Goal: Obtain resource: Obtain resource

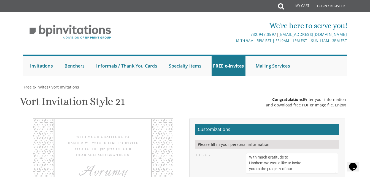
scroll to position [6, 0]
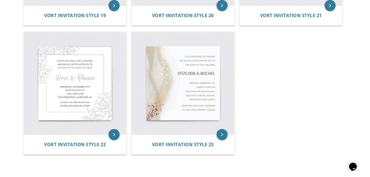
scroll to position [953, 0]
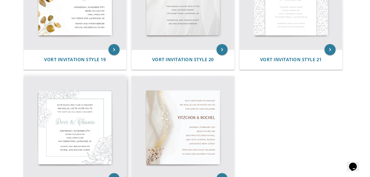
click at [74, 98] on img at bounding box center [75, 127] width 102 height 102
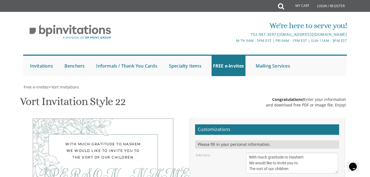
scroll to position [80, 0]
drag, startPoint x: 280, startPoint y: 117, endPoint x: 235, endPoint y: 119, distance: 44.9
type textarea "Avrumi"
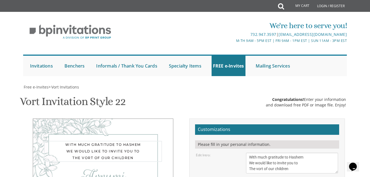
click at [294, 153] on textarea "With much gratitude to Hashem We would like to invite you to The vort of our ch…" at bounding box center [292, 163] width 92 height 21
drag, startPoint x: 295, startPoint y: 88, endPoint x: 228, endPoint y: 72, distance: 68.8
click at [228, 153] on div "Edit Intro: With much gratitude to Hashem We would like to invite you to The vo…" at bounding box center [267, 163] width 150 height 21
paste textarea "Hashem we would like to invite you to the פדיון הבן of our dear son and grandson"
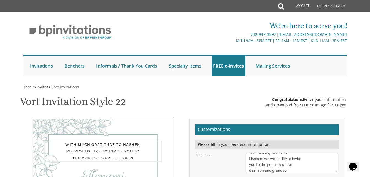
type textarea "With much gratitude to Hashem we would like to invite you to the פדיון הבן of o…"
drag, startPoint x: 300, startPoint y: 132, endPoint x: 270, endPoint y: 133, distance: 29.7
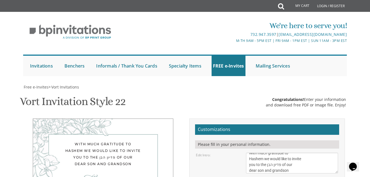
type textarea "Wednesday, September 3rd Seven O'Clock PM Khal Chassidim 1401 Cedar Row, Lakewo…"
drag, startPoint x: 305, startPoint y: 114, endPoint x: 247, endPoint y: 106, distance: 58.6
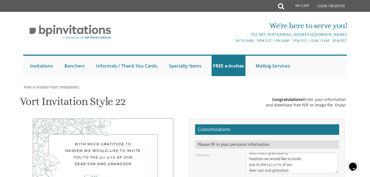
scroll to position [4, 0]
type textarea "Mordechai and esther zimmerman Mr and mrs dovid zimmerman rabbi and mrs shmaya …"
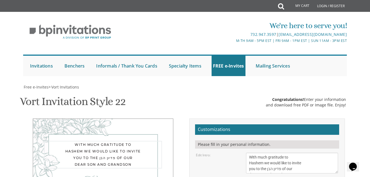
drag, startPoint x: 314, startPoint y: 63, endPoint x: 228, endPoint y: 37, distance: 89.1
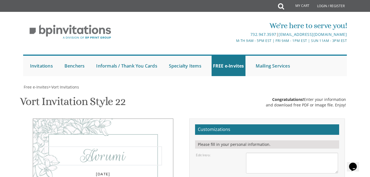
drag, startPoint x: 288, startPoint y: 94, endPoint x: 240, endPoint y: 90, distance: 48.6
drag, startPoint x: 315, startPoint y: 123, endPoint x: 248, endPoint y: 102, distance: 69.8
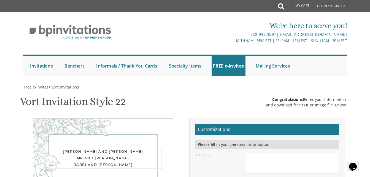
drag, startPoint x: 302, startPoint y: 144, endPoint x: 230, endPoint y: 124, distance: 74.5
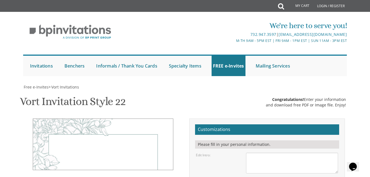
scroll to position [108, 0]
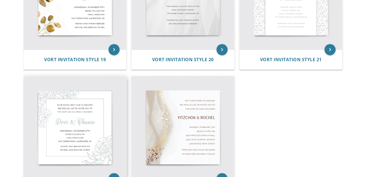
click at [99, 135] on img at bounding box center [75, 127] width 102 height 102
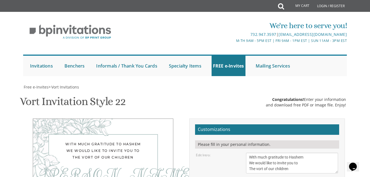
scroll to position [110, 0]
drag, startPoint x: 296, startPoint y: 89, endPoint x: 211, endPoint y: 85, distance: 84.7
type textarea "Avrumi"
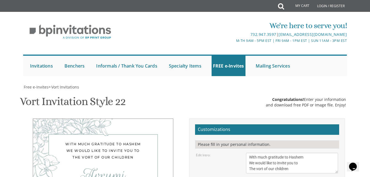
type input "chayamalkafriedman@gmail.com"
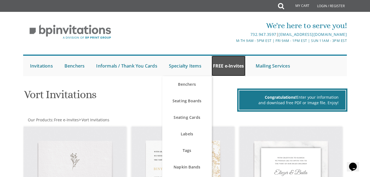
click at [230, 65] on link "FREE e-Invites" at bounding box center [229, 66] width 34 height 20
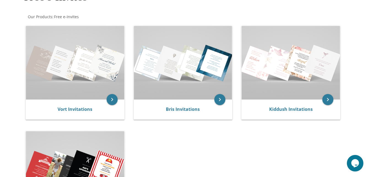
scroll to position [97, 0]
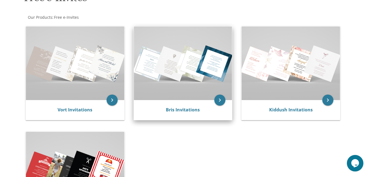
click at [187, 83] on img at bounding box center [183, 63] width 98 height 74
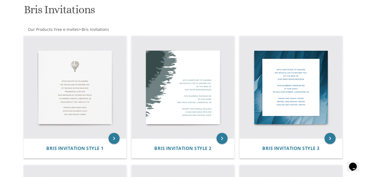
scroll to position [83, 0]
